Goal: Task Accomplishment & Management: Manage account settings

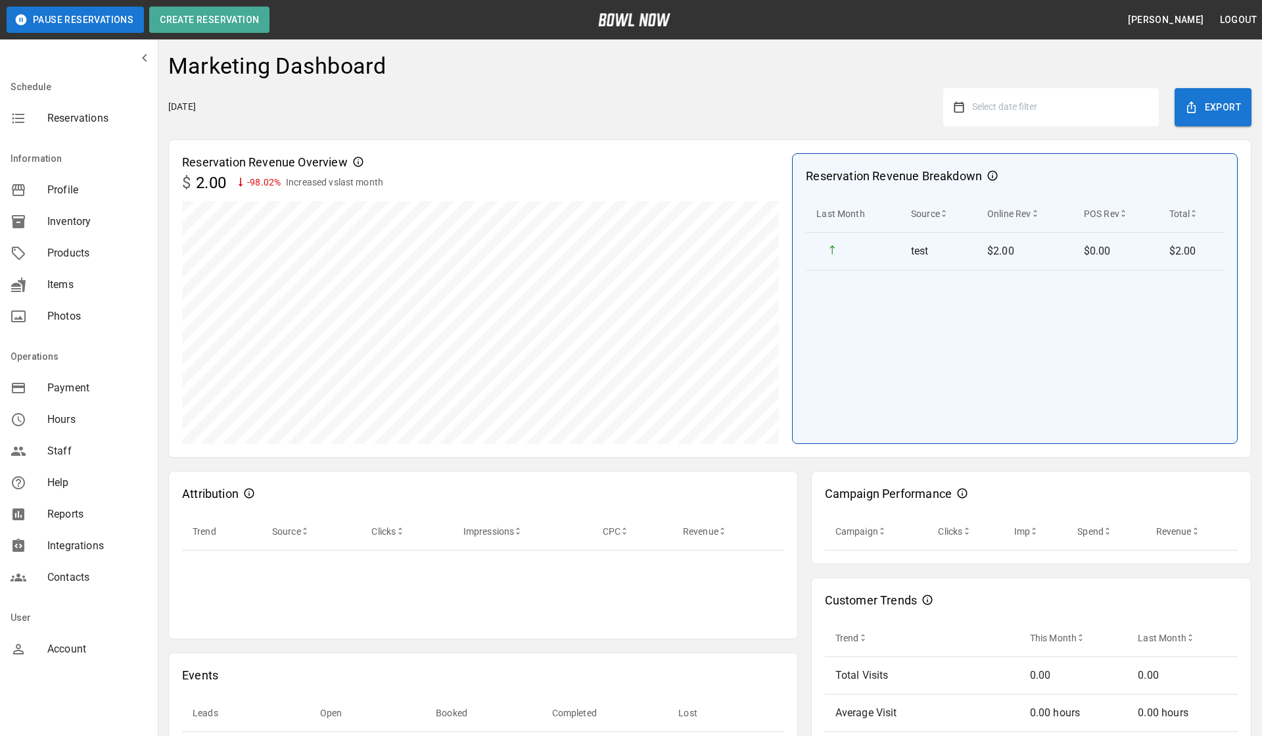
click at [69, 652] on span "Account" at bounding box center [97, 649] width 100 height 16
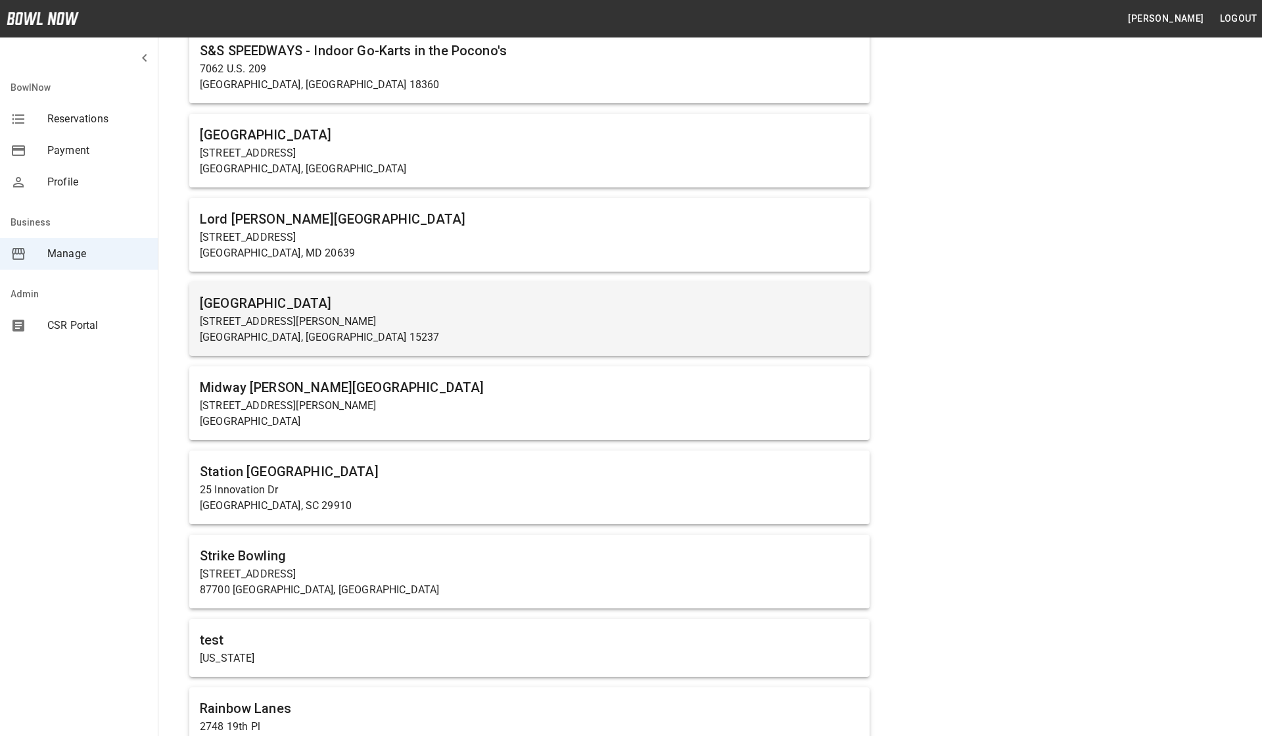
scroll to position [173, 0]
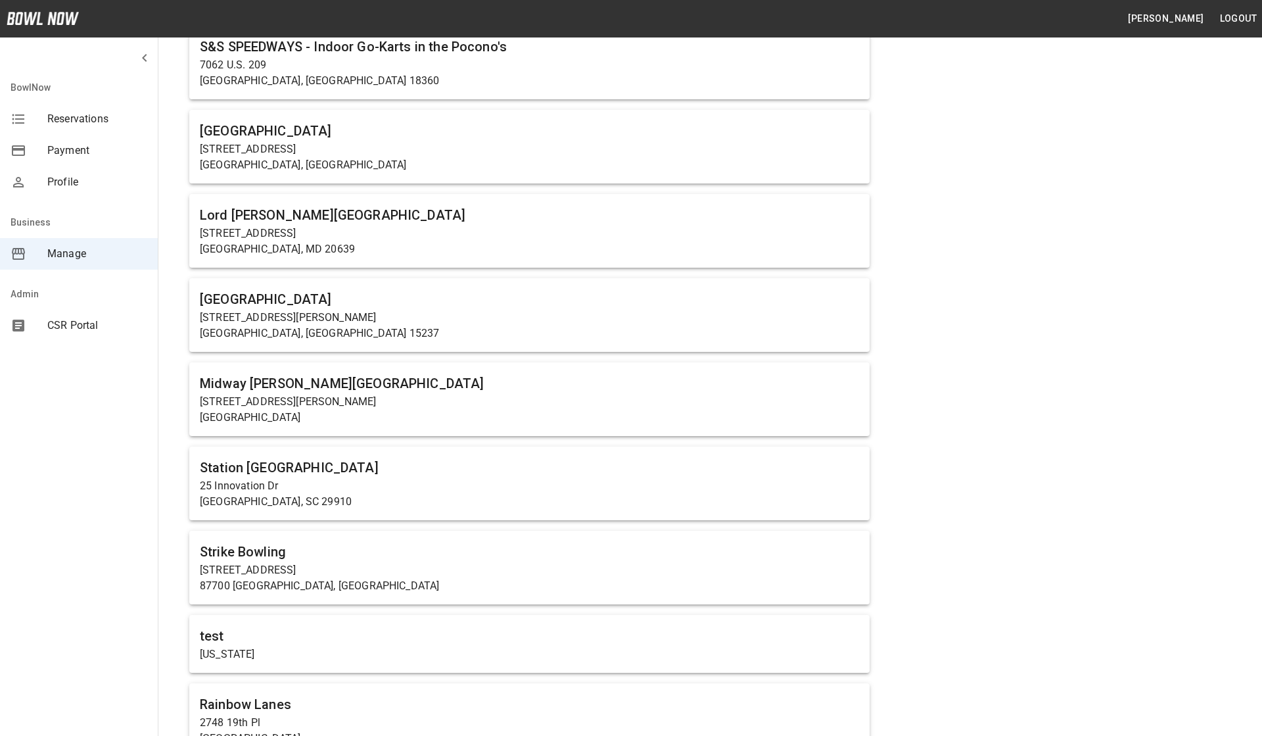
click at [75, 336] on div "CSR Portal" at bounding box center [79, 326] width 158 height 32
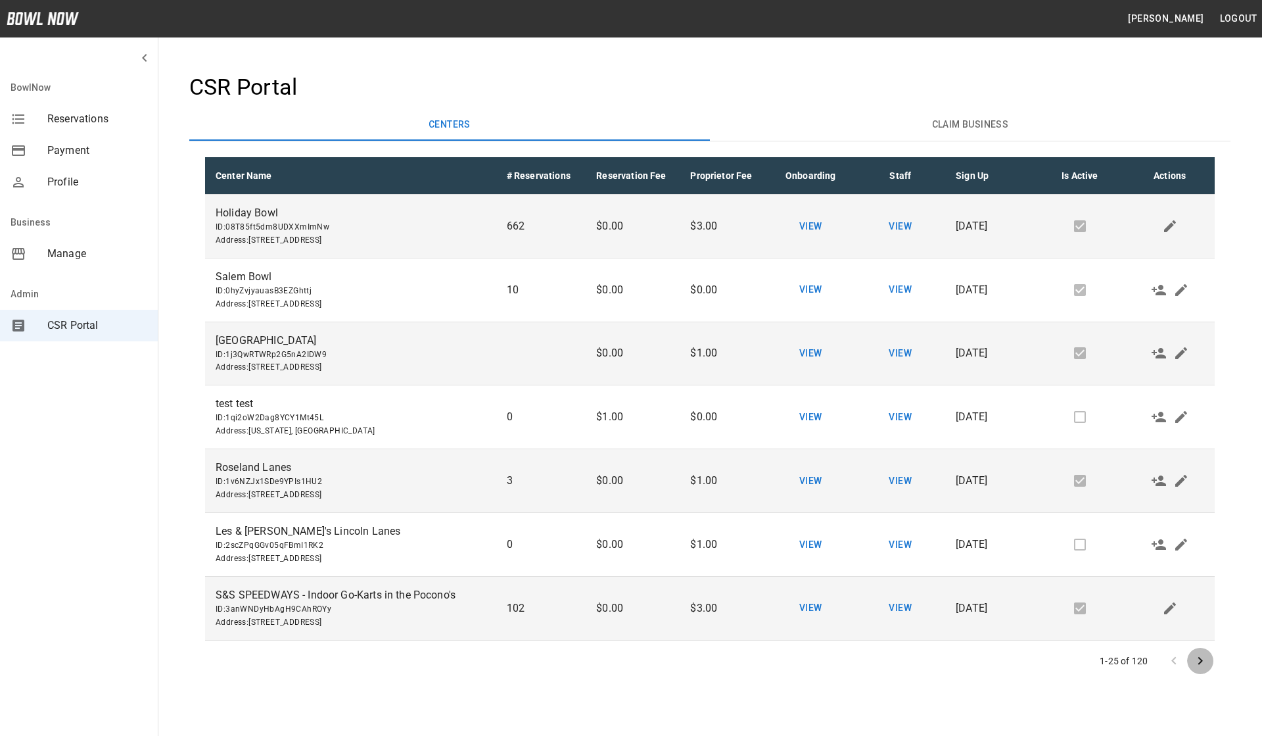
click at [1206, 662] on icon "Go to next page" at bounding box center [1201, 661] width 16 height 16
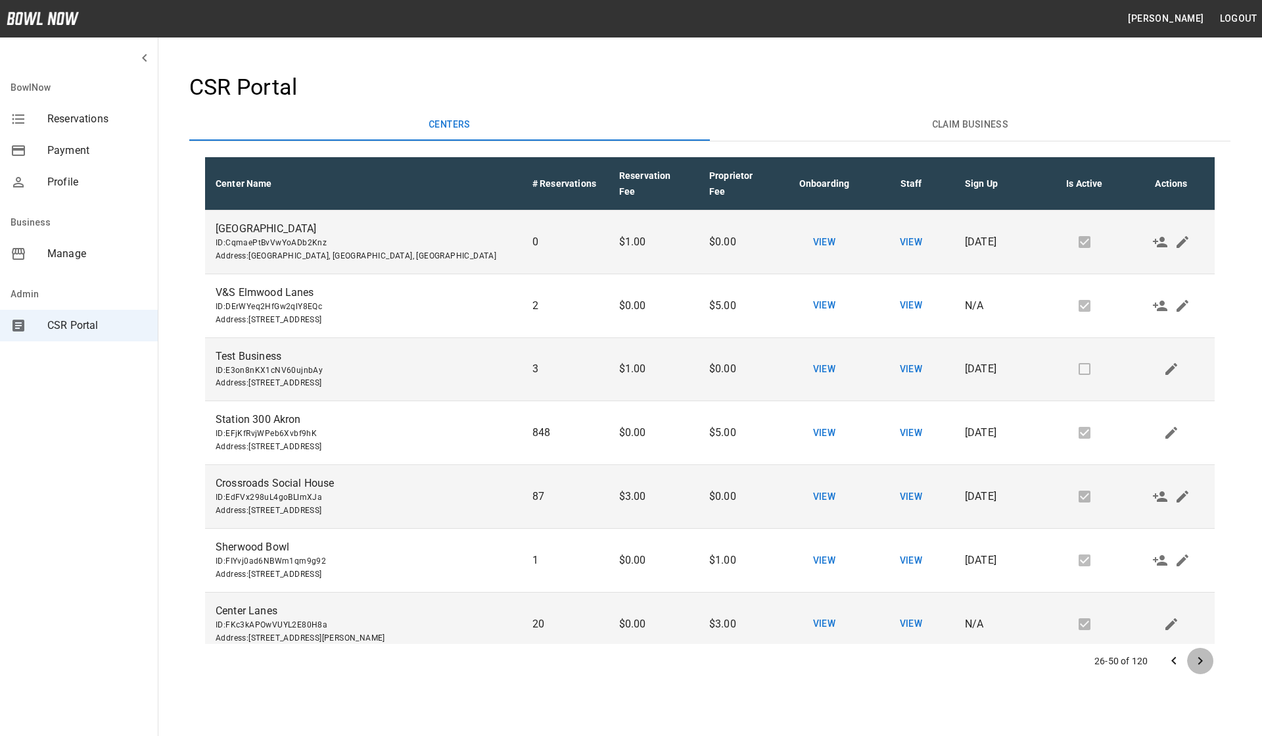
click at [1205, 660] on icon "Go to next page" at bounding box center [1201, 661] width 16 height 16
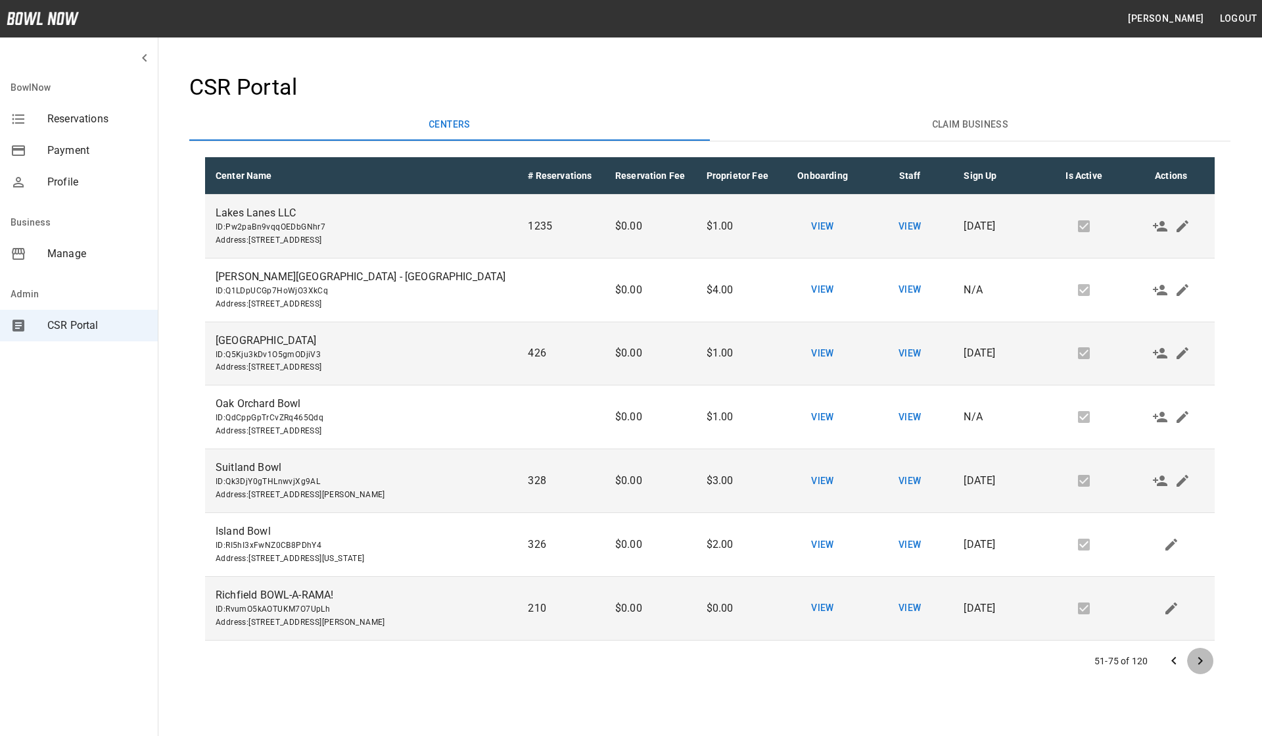
click at [1202, 656] on icon "Go to next page" at bounding box center [1201, 661] width 16 height 16
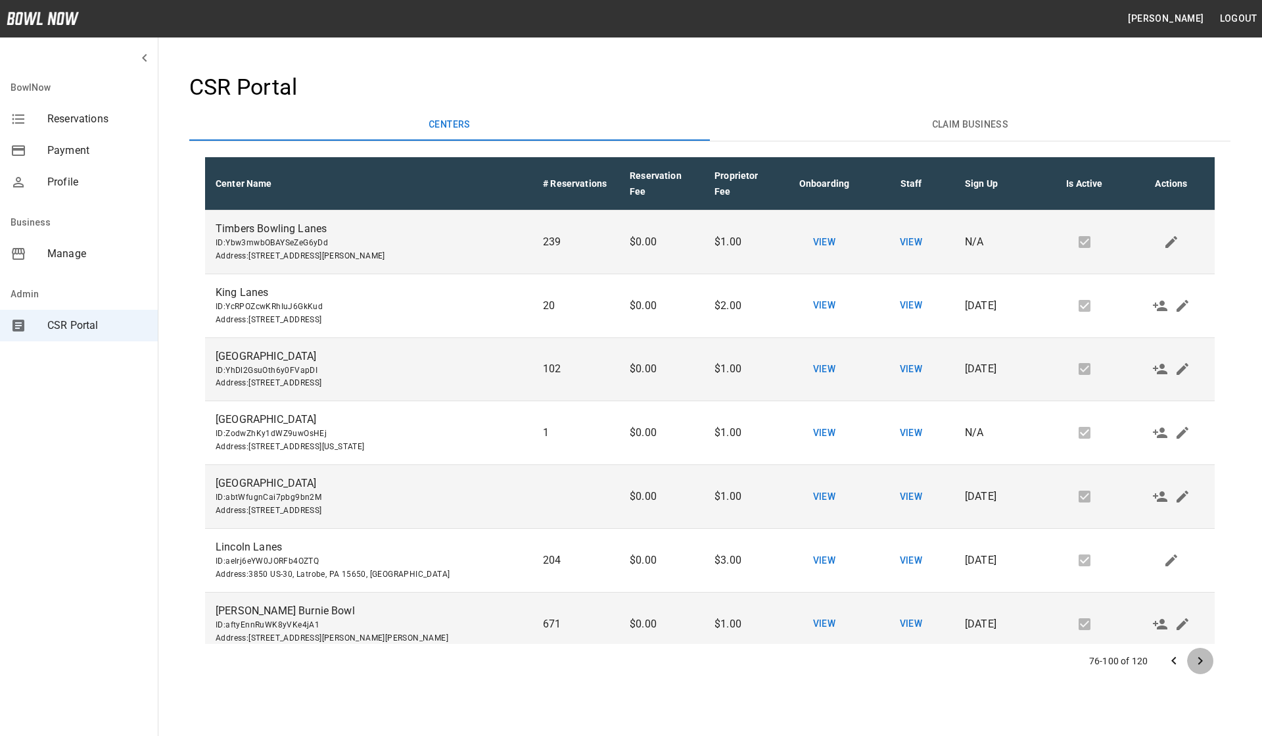
click at [1193, 660] on icon "Go to next page" at bounding box center [1201, 661] width 16 height 16
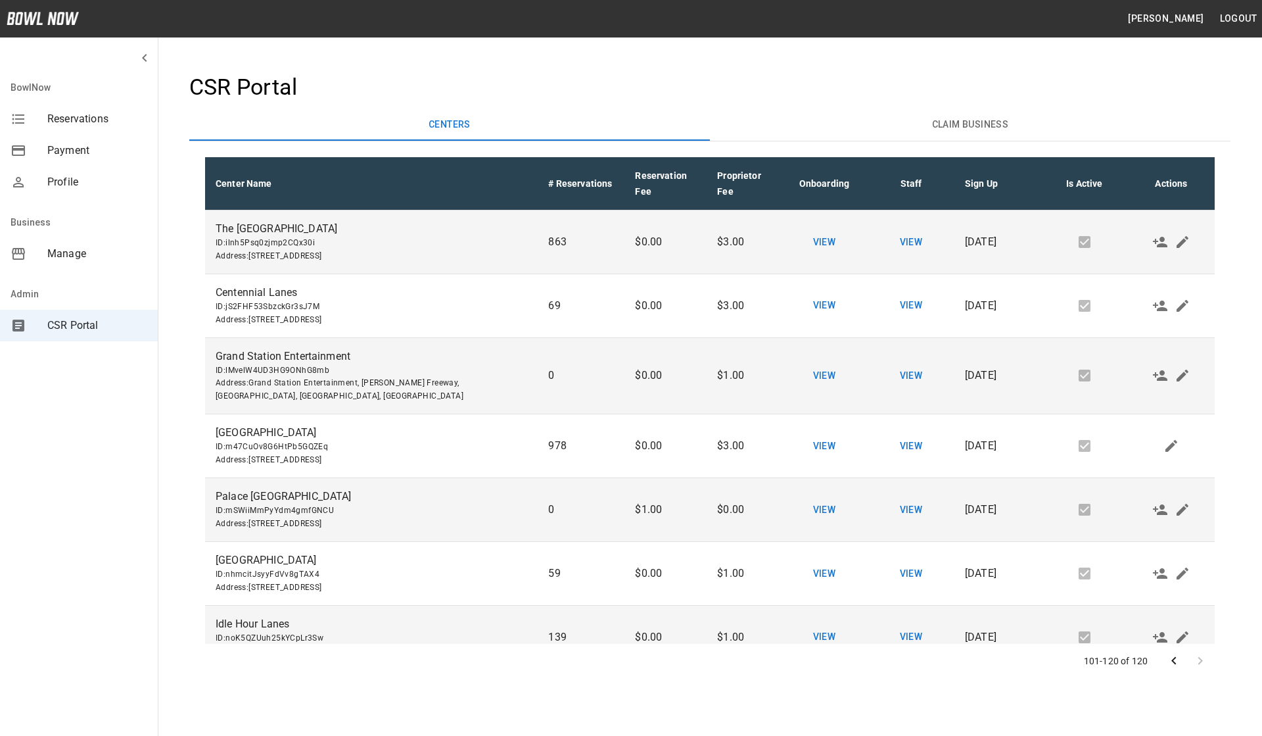
scroll to position [541, 0]
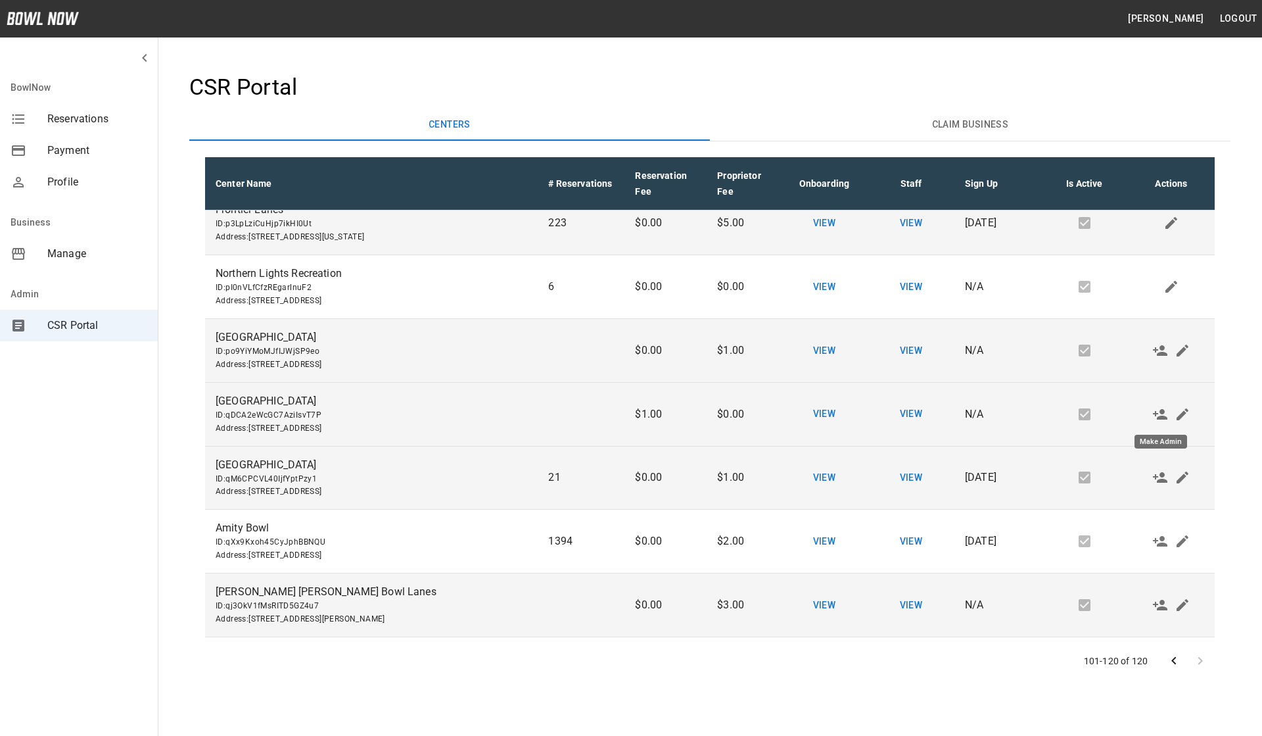
click at [1160, 418] on icon "Make Admin" at bounding box center [1160, 414] width 14 height 11
click at [52, 247] on span "Manage" at bounding box center [97, 254] width 100 height 16
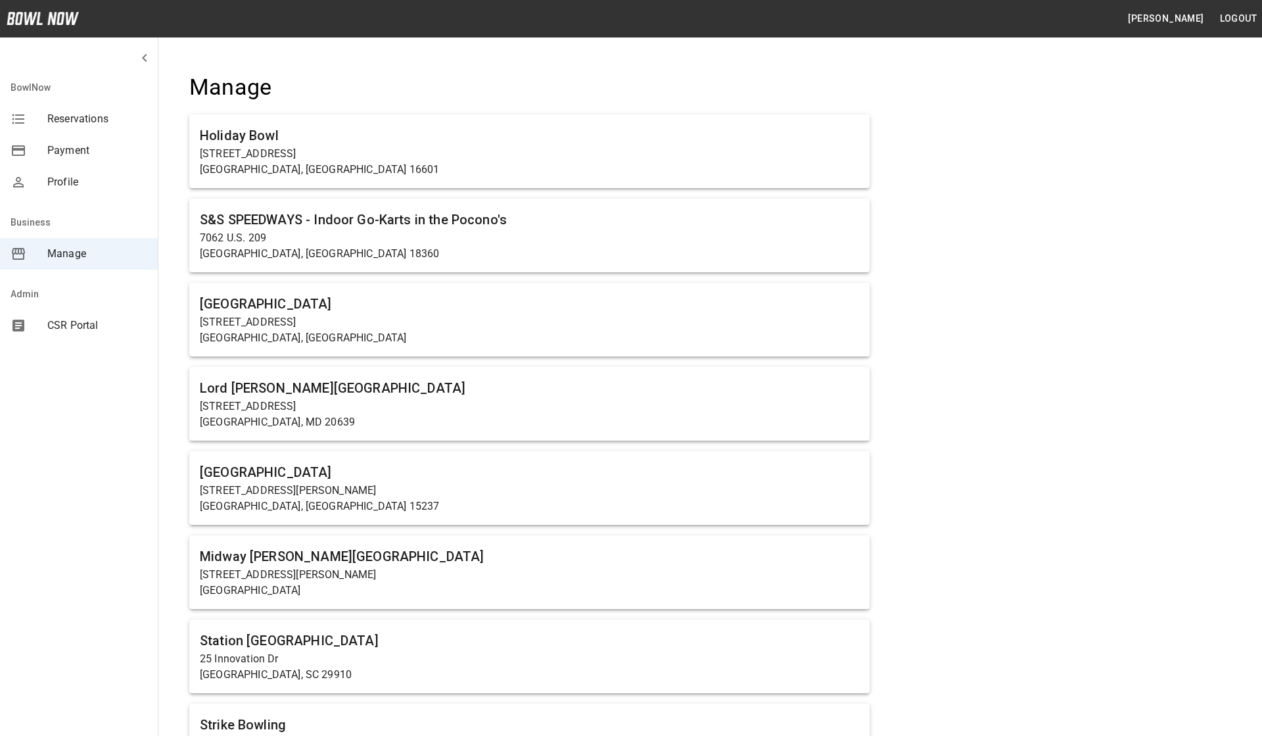
scroll to position [3090, 0]
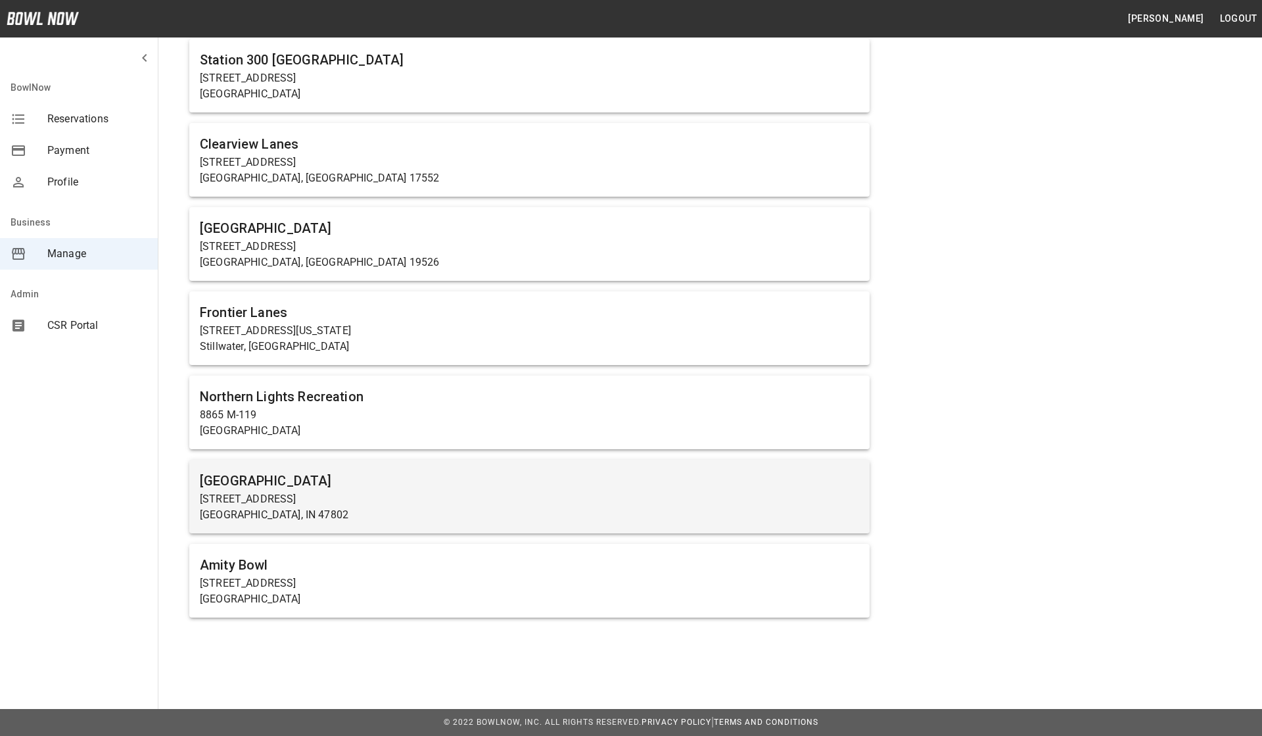
click at [318, 510] on p "[GEOGRAPHIC_DATA], IN 47802" at bounding box center [529, 515] width 659 height 16
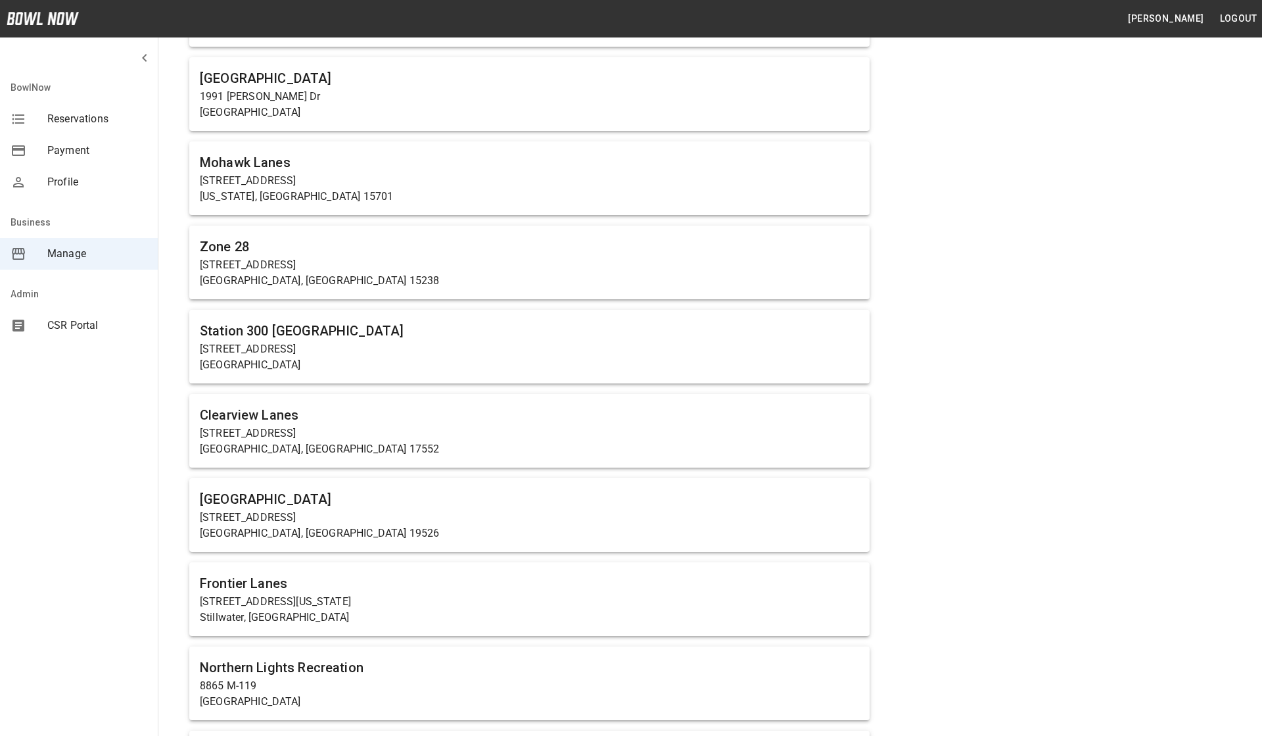
scroll to position [3090, 0]
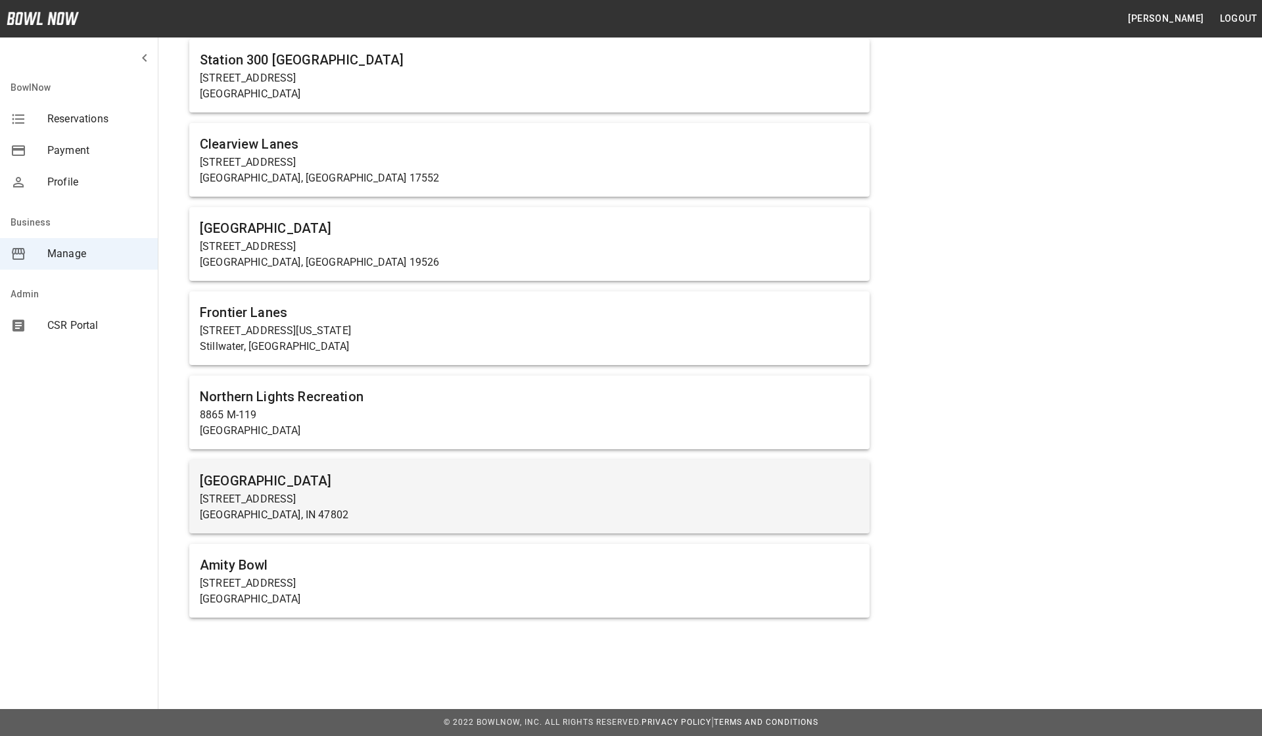
click at [321, 475] on h6 "[GEOGRAPHIC_DATA]" at bounding box center [529, 480] width 659 height 21
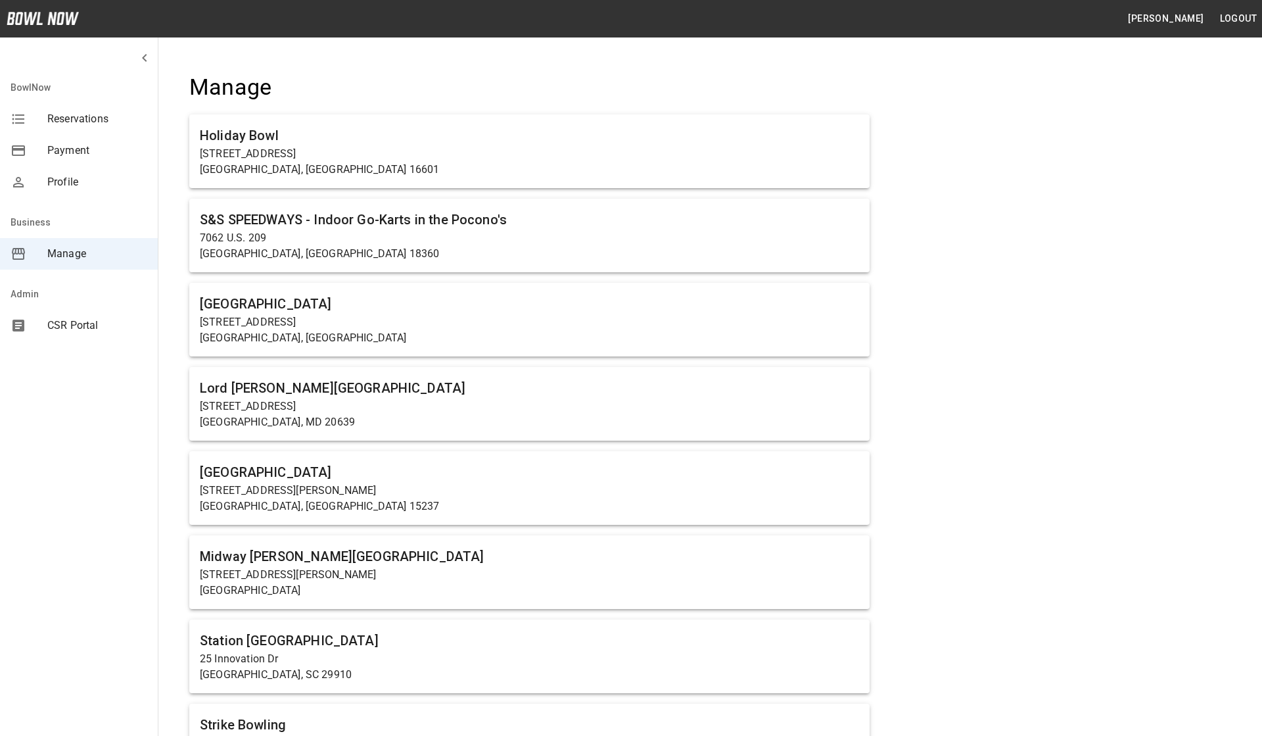
click at [1231, 16] on button "Logout" at bounding box center [1238, 19] width 47 height 24
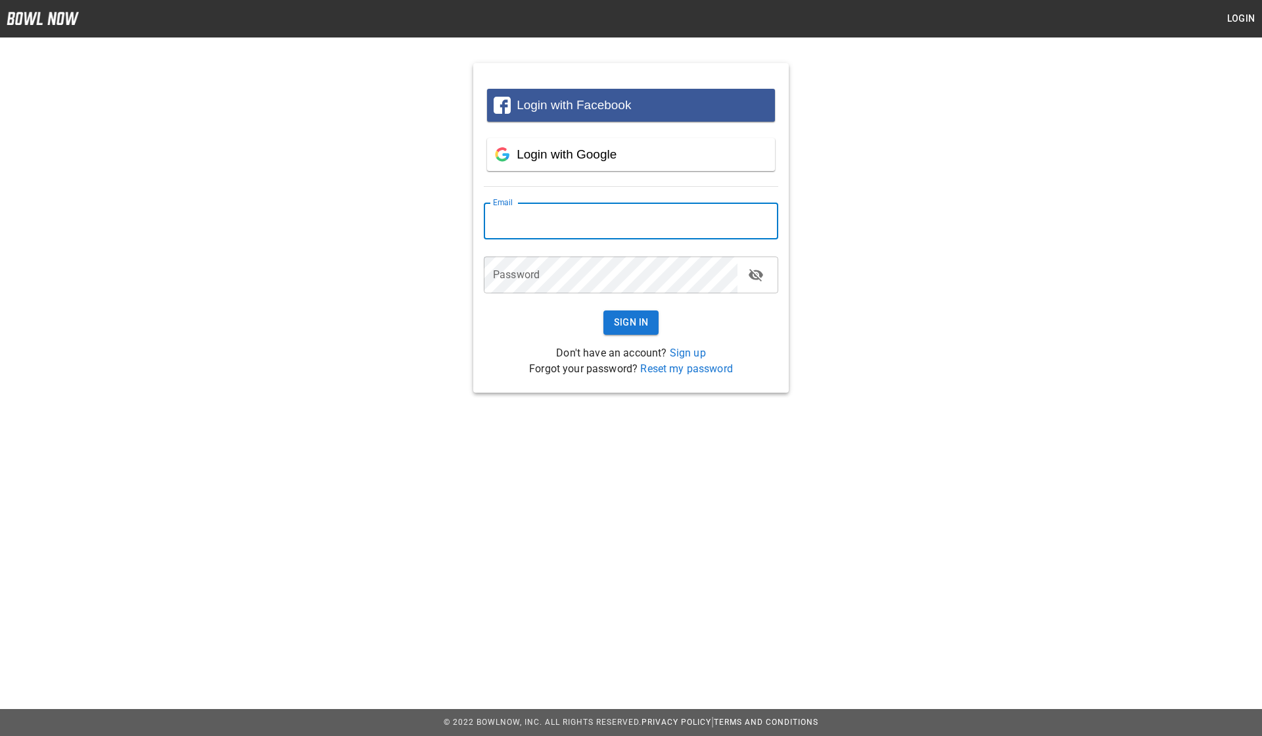
click at [638, 209] on input "email" at bounding box center [631, 221] width 295 height 37
type input "**********"
click at [621, 329] on button "Sign In" at bounding box center [632, 322] width 56 height 24
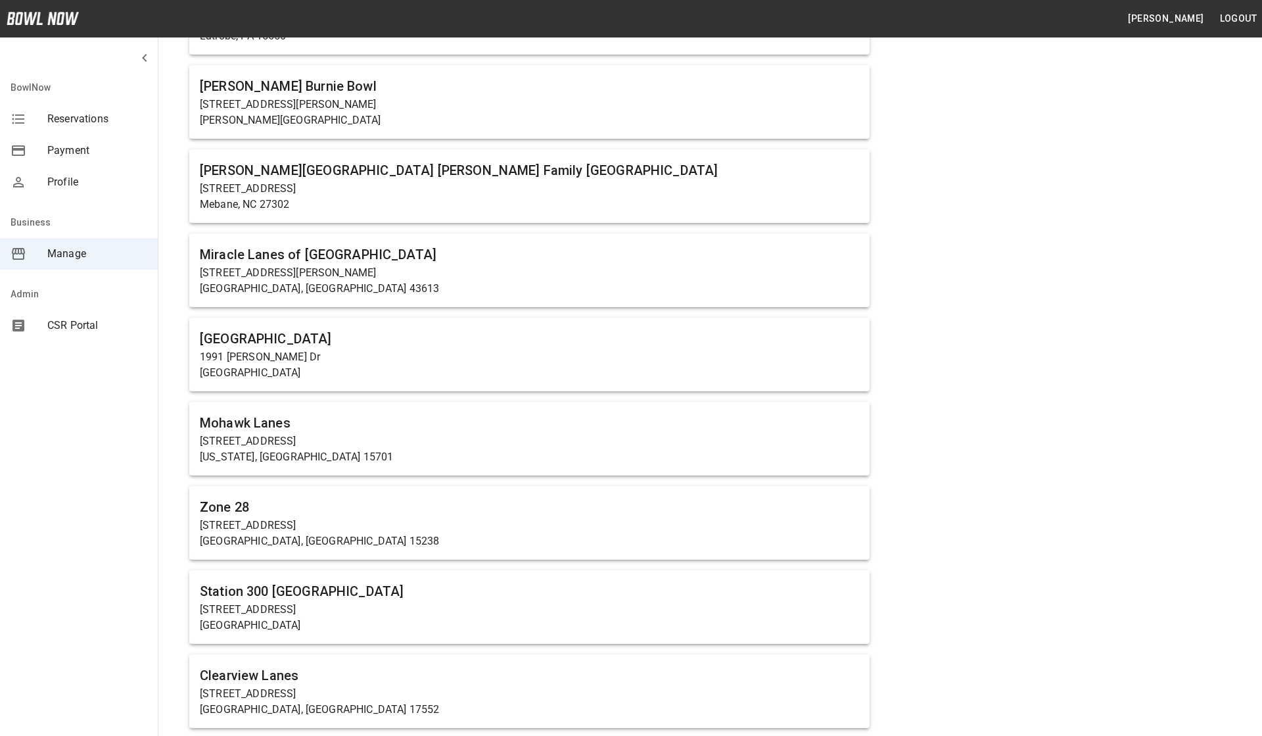
scroll to position [3090, 0]
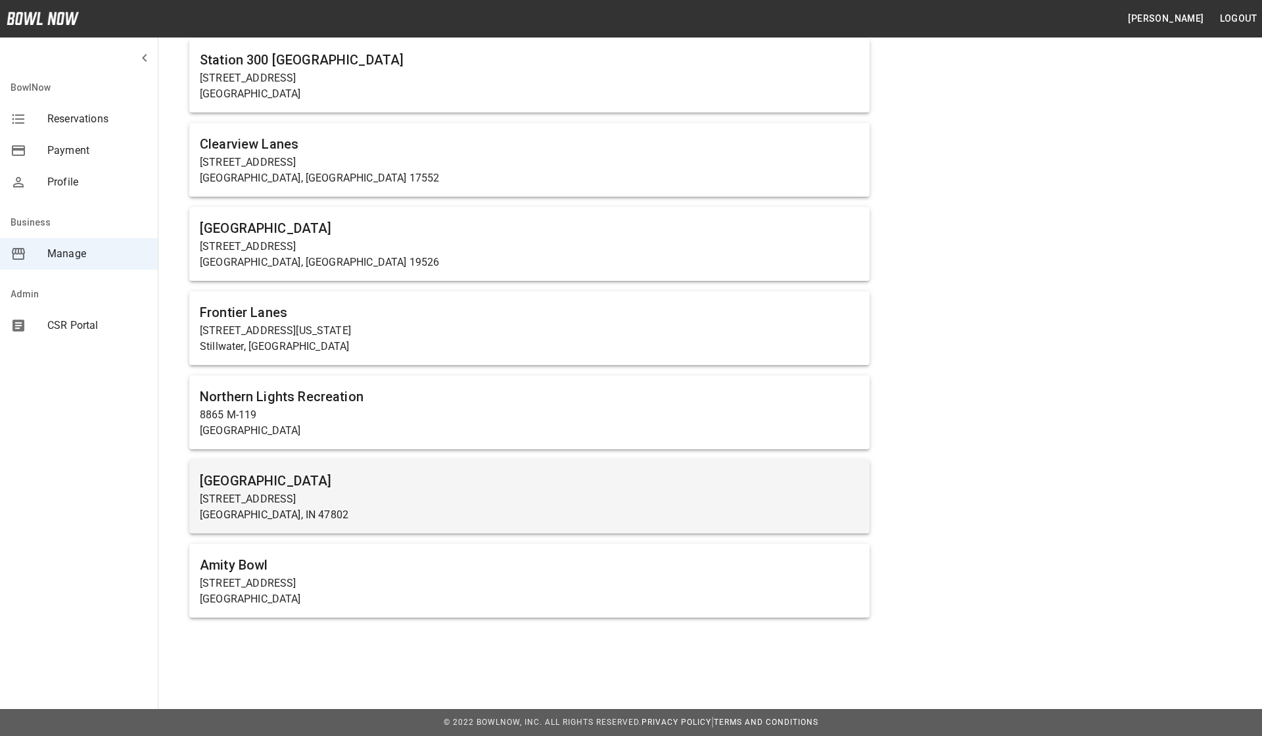
click at [326, 495] on p "[STREET_ADDRESS]" at bounding box center [529, 499] width 659 height 16
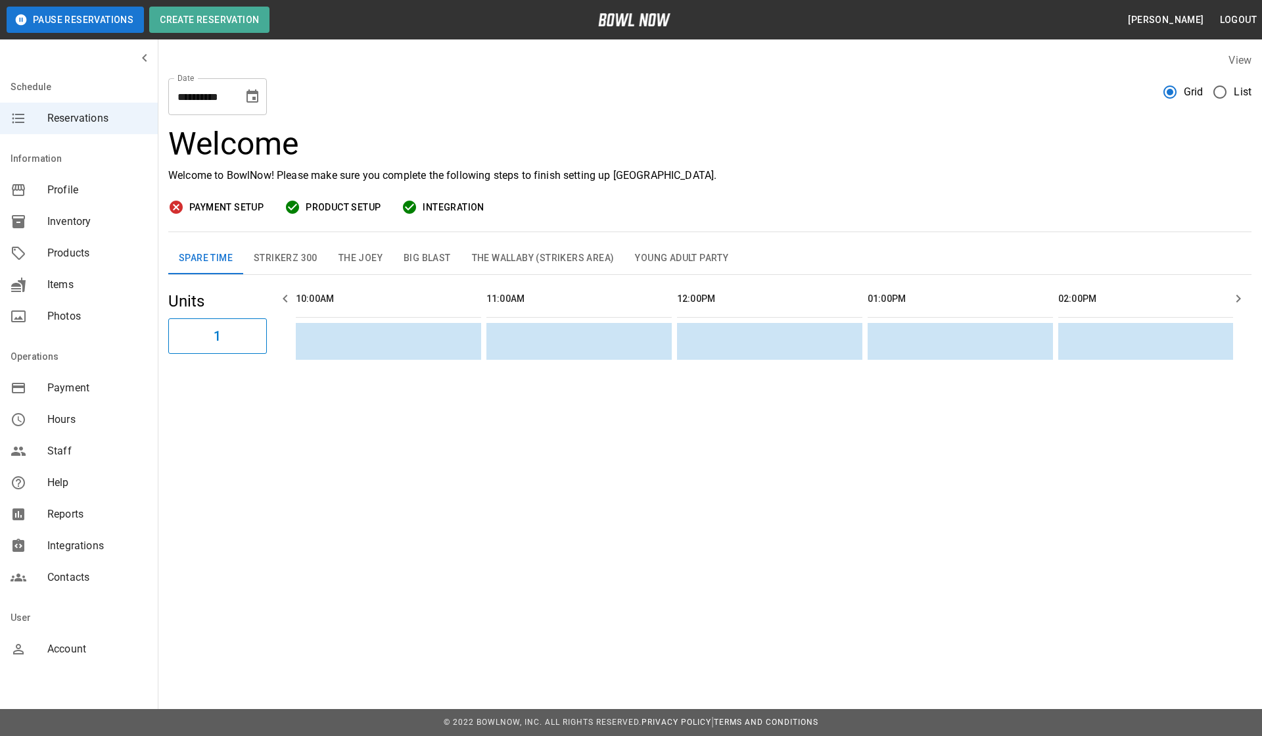
scroll to position [0, 1335]
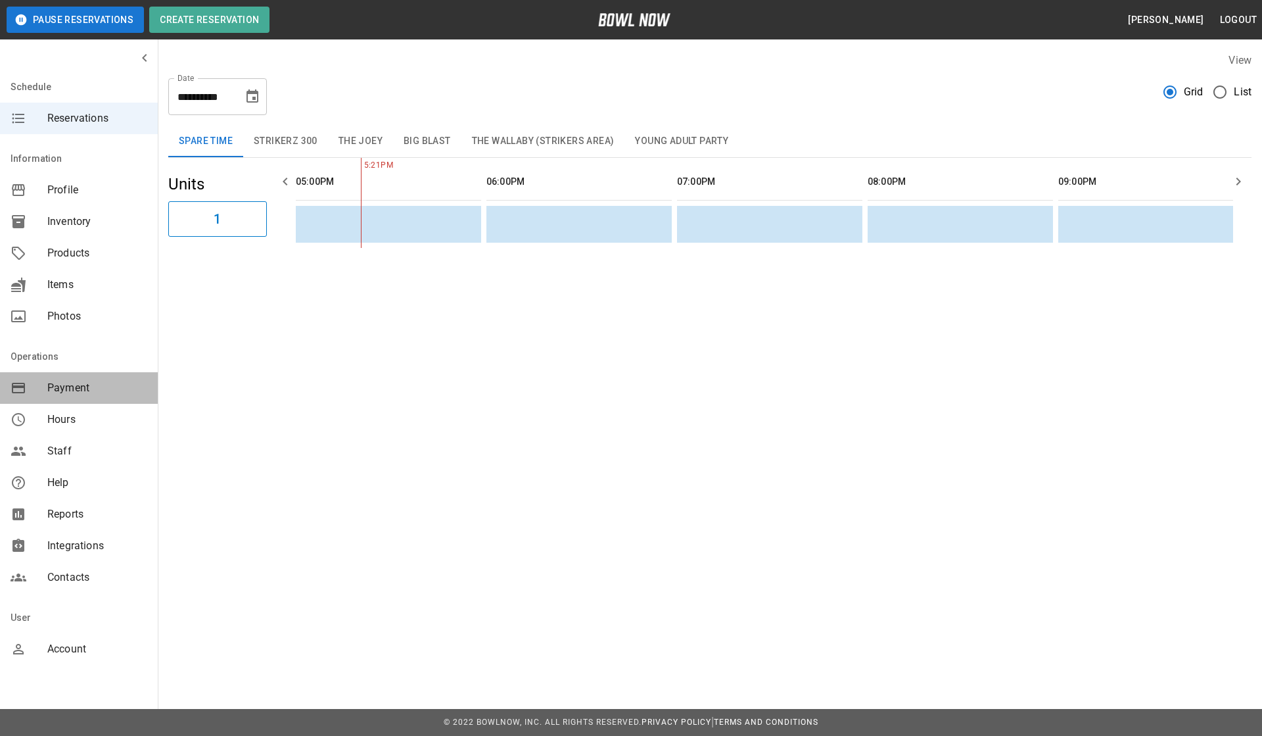
click at [55, 379] on div "Payment" at bounding box center [79, 388] width 158 height 32
